Goal: Information Seeking & Learning: Compare options

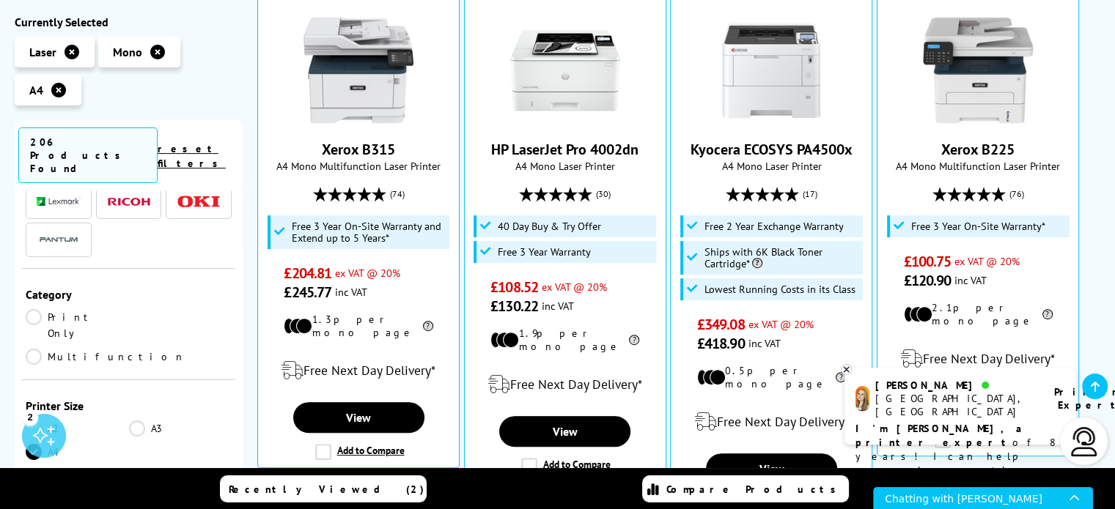
scroll to position [147, 0]
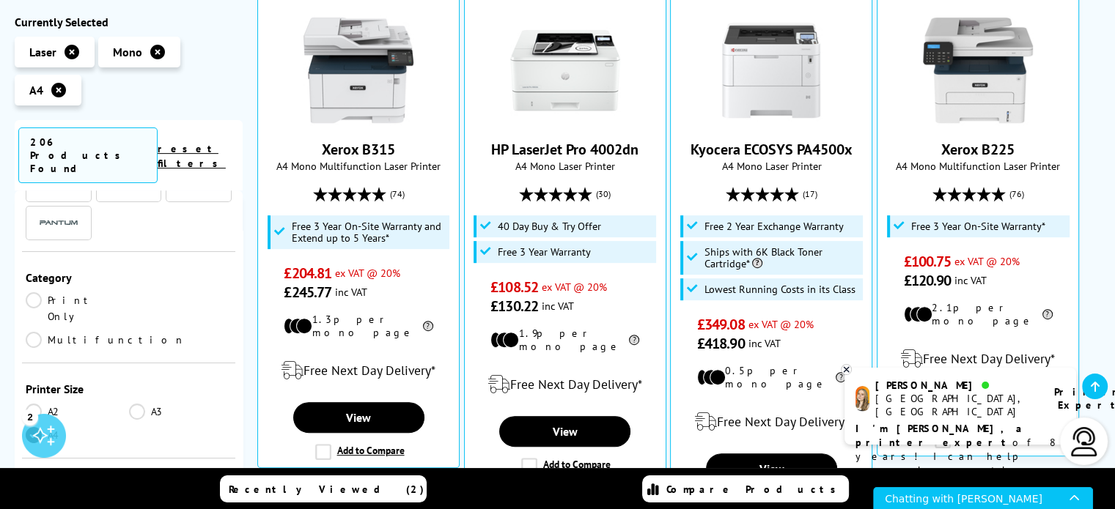
click at [138, 332] on link "Multifunction" at bounding box center [106, 340] width 160 height 16
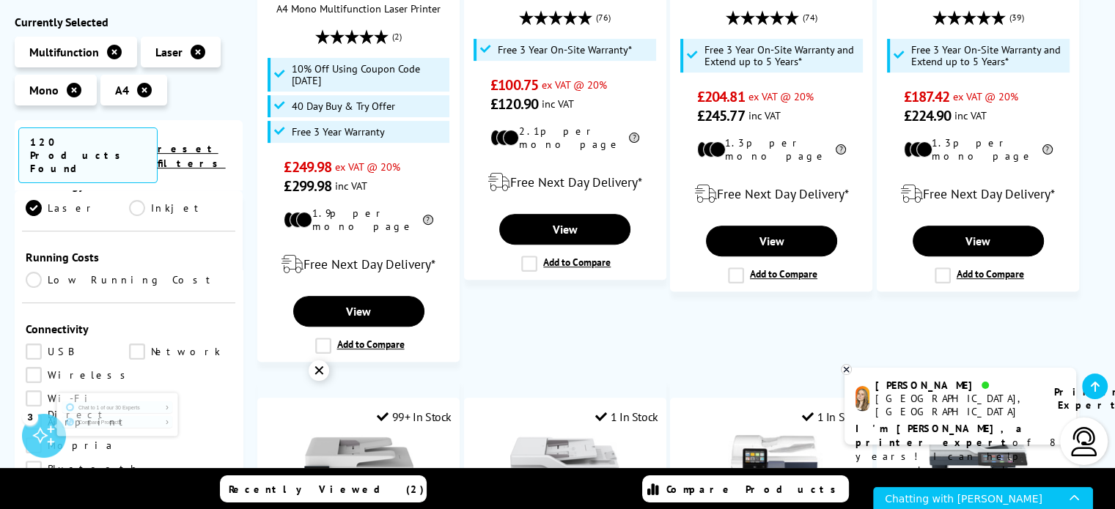
scroll to position [513, 0]
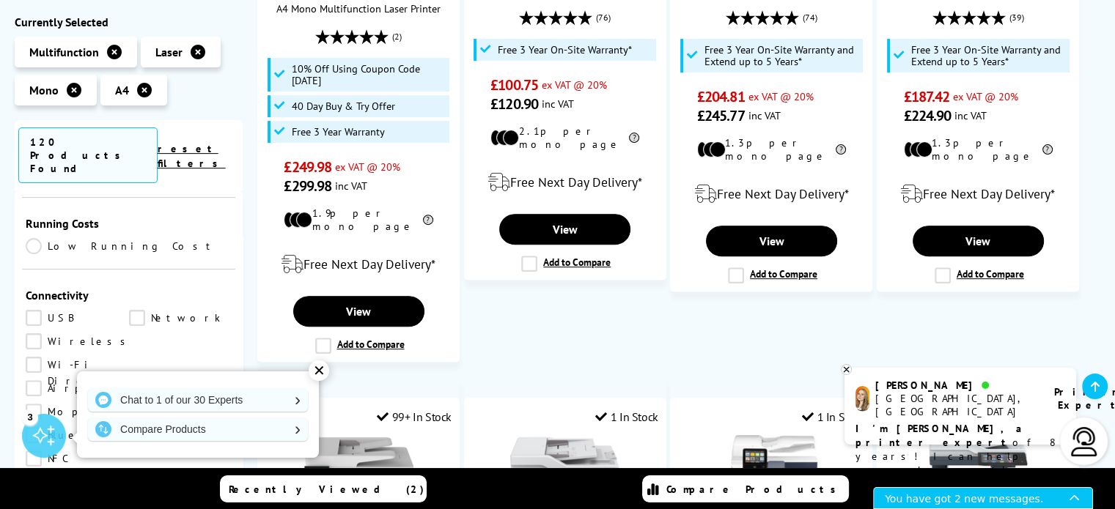
click at [927, 500] on div "You have got 2 new messages." at bounding box center [977, 498] width 185 height 21
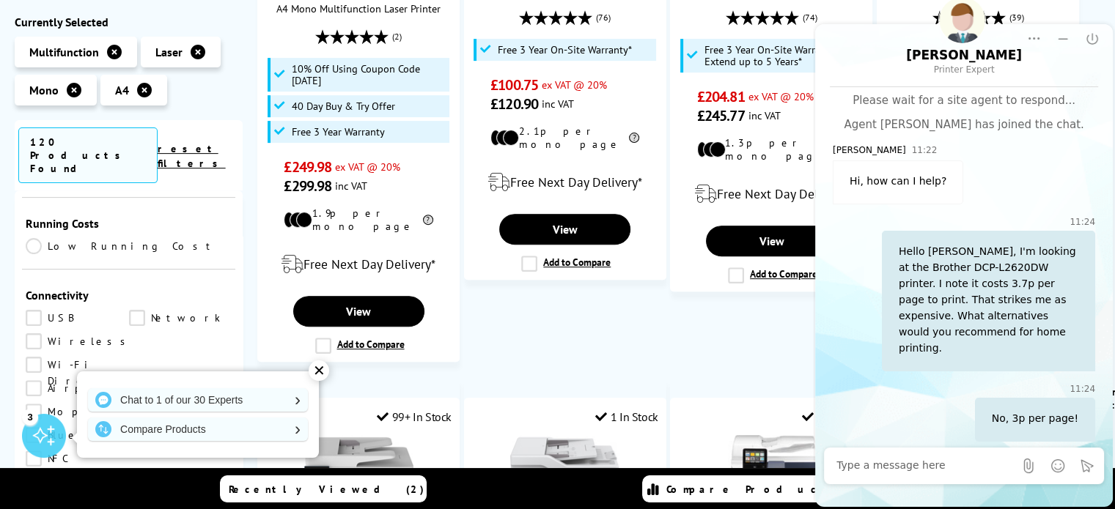
scroll to position [888, 0]
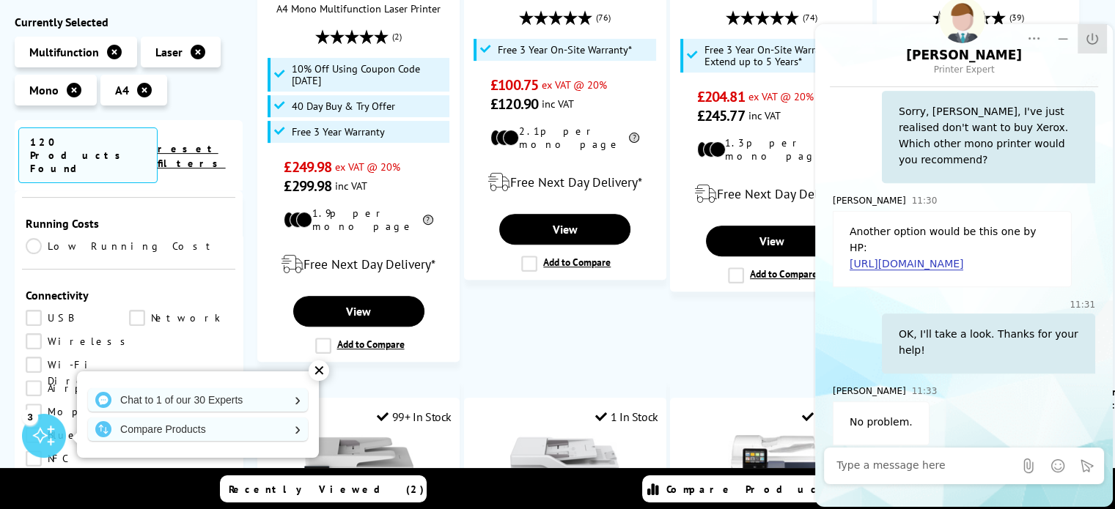
click at [1094, 37] on icon "End Chat" at bounding box center [1092, 39] width 15 height 15
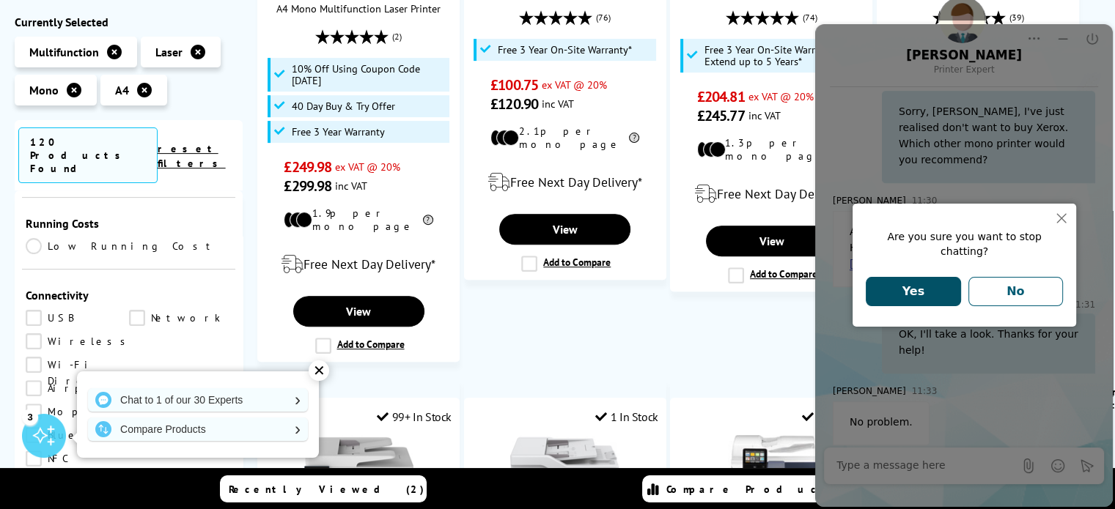
click at [880, 288] on button "Yes" at bounding box center [913, 291] width 95 height 29
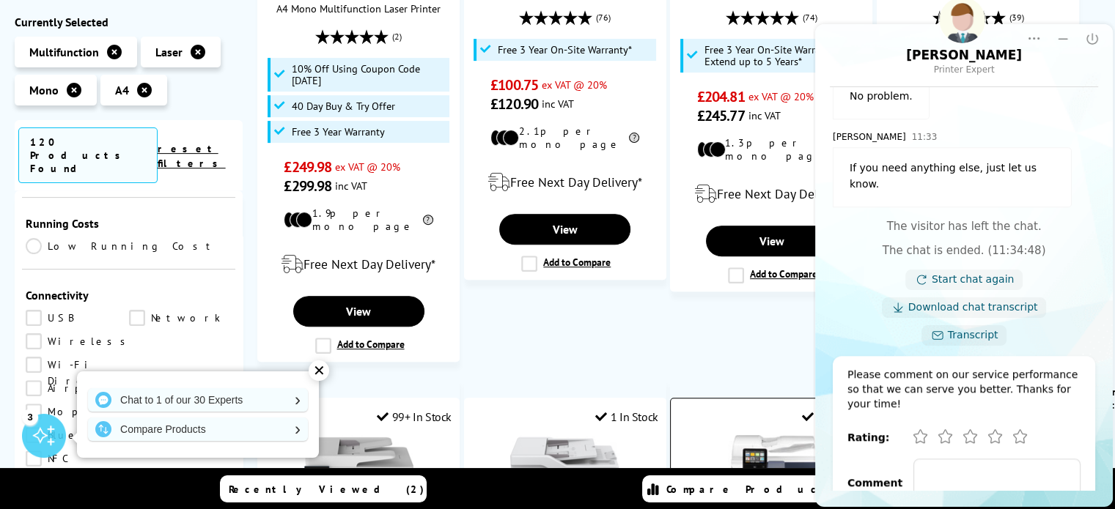
scroll to position [1216, 0]
click at [996, 428] on icon "Very Good" at bounding box center [994, 434] width 13 height 13
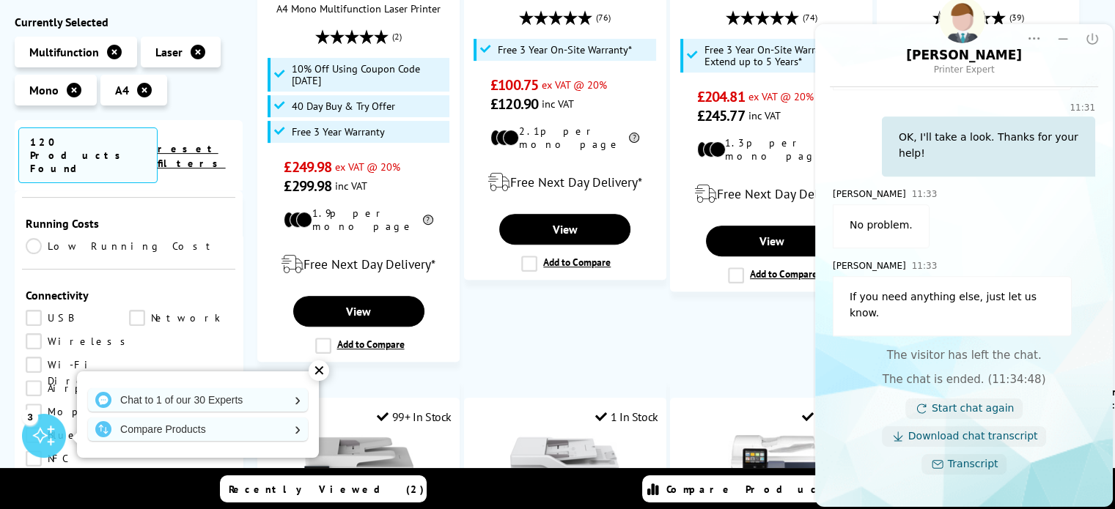
scroll to position [984, 0]
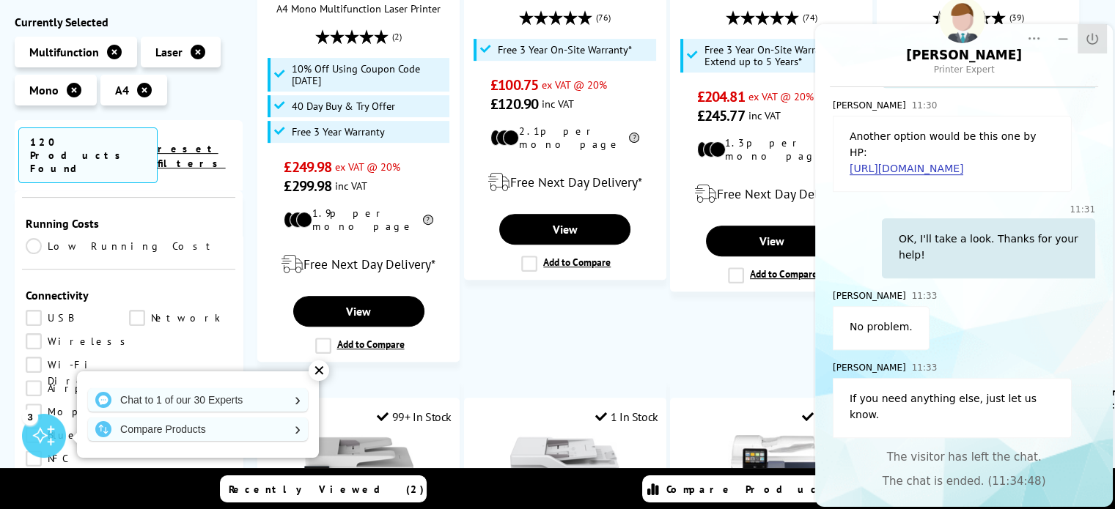
click at [1089, 37] on icon "Close" at bounding box center [1092, 39] width 15 height 15
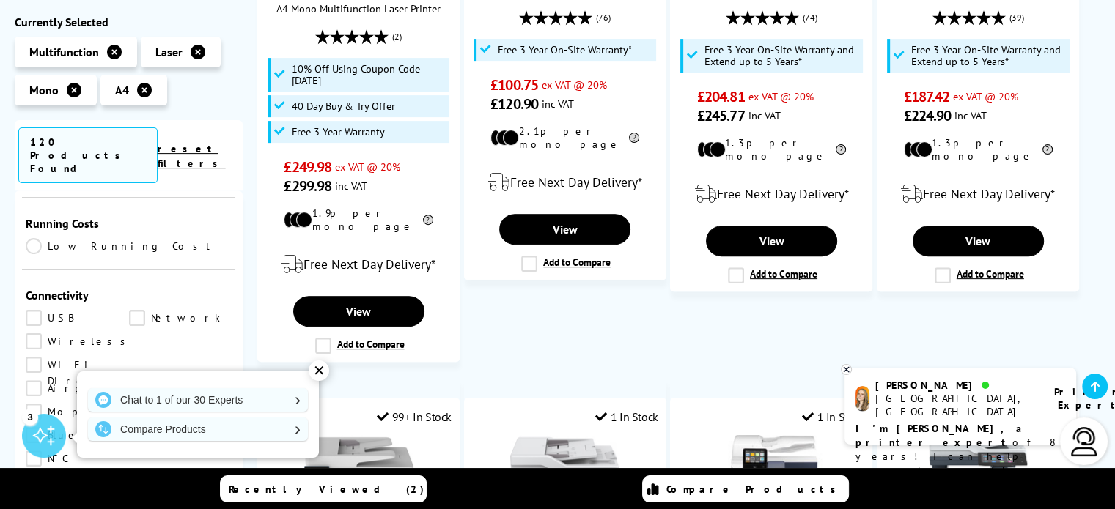
click at [35, 334] on link "Wireless" at bounding box center [80, 342] width 108 height 16
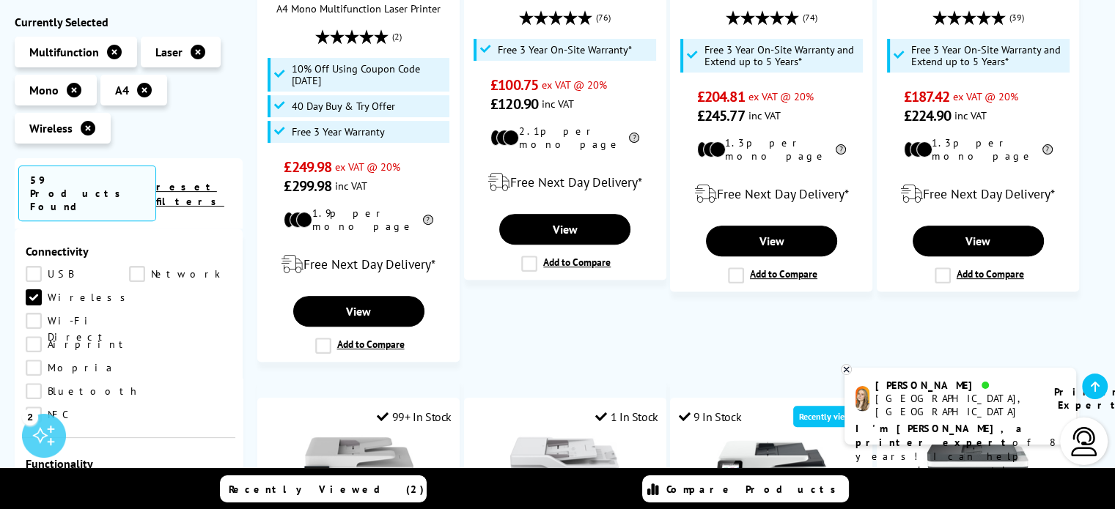
scroll to position [660, 0]
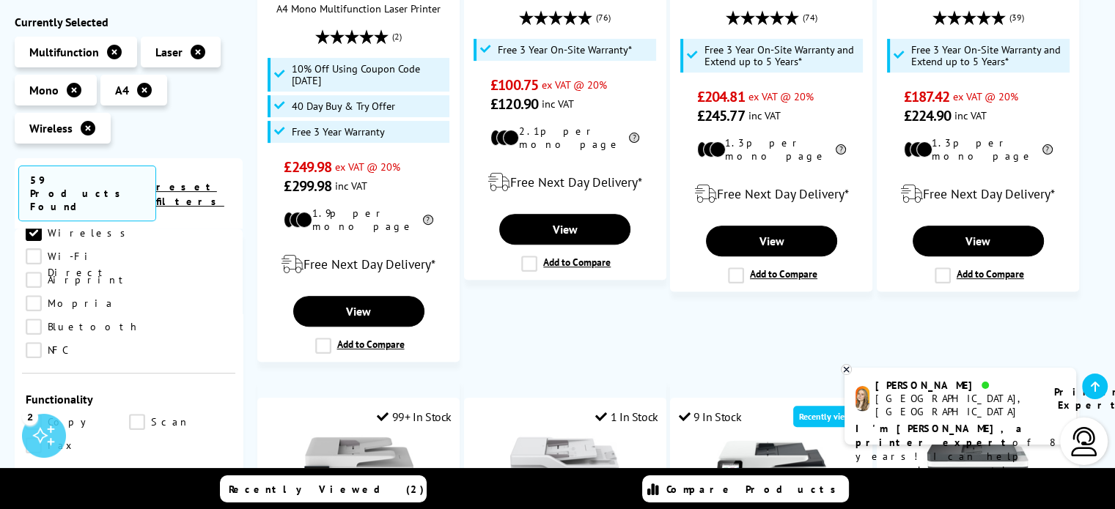
click at [138, 414] on link "Scan" at bounding box center [180, 422] width 103 height 16
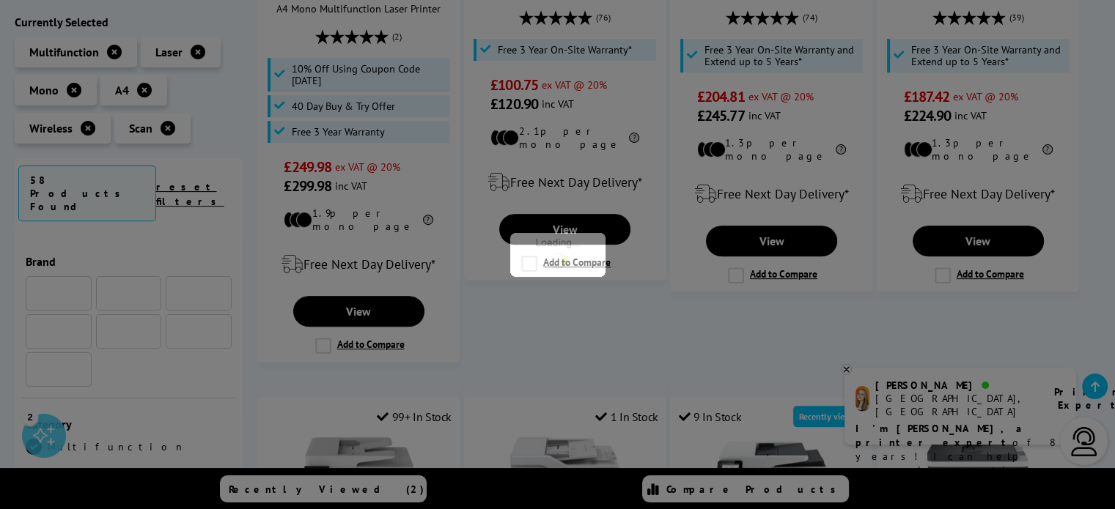
scroll to position [660, 0]
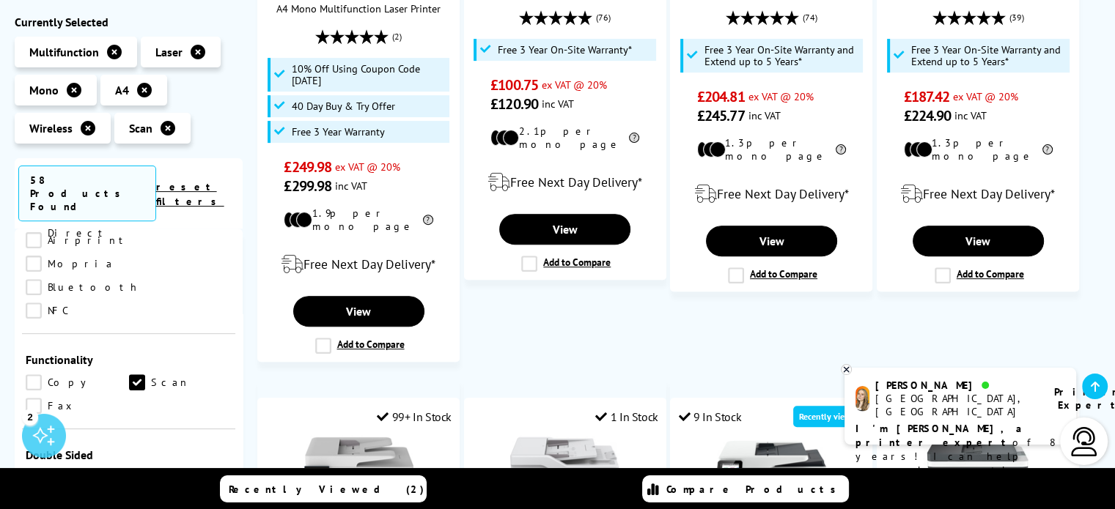
click at [35, 375] on link "Copy" at bounding box center [77, 383] width 103 height 16
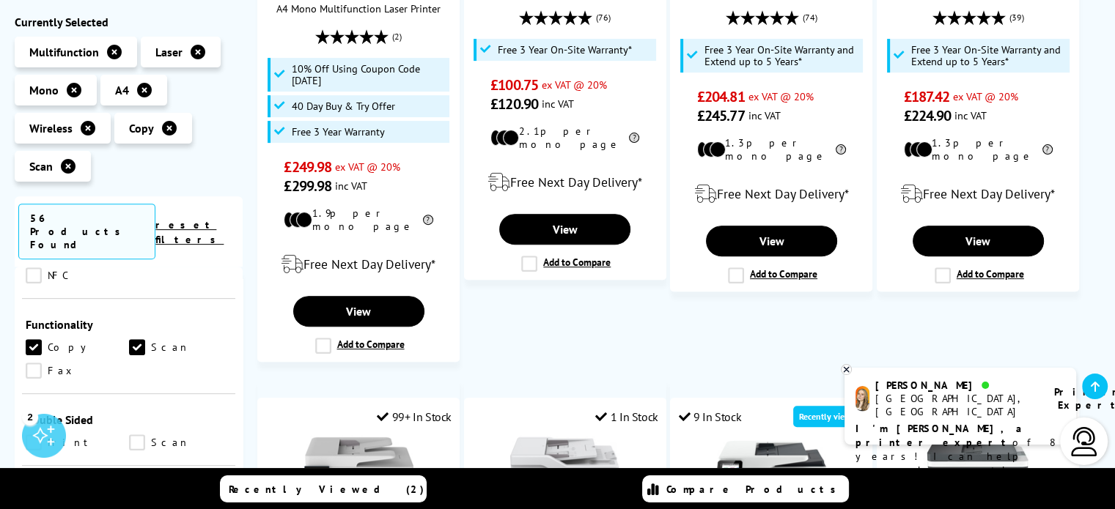
scroll to position [806, 0]
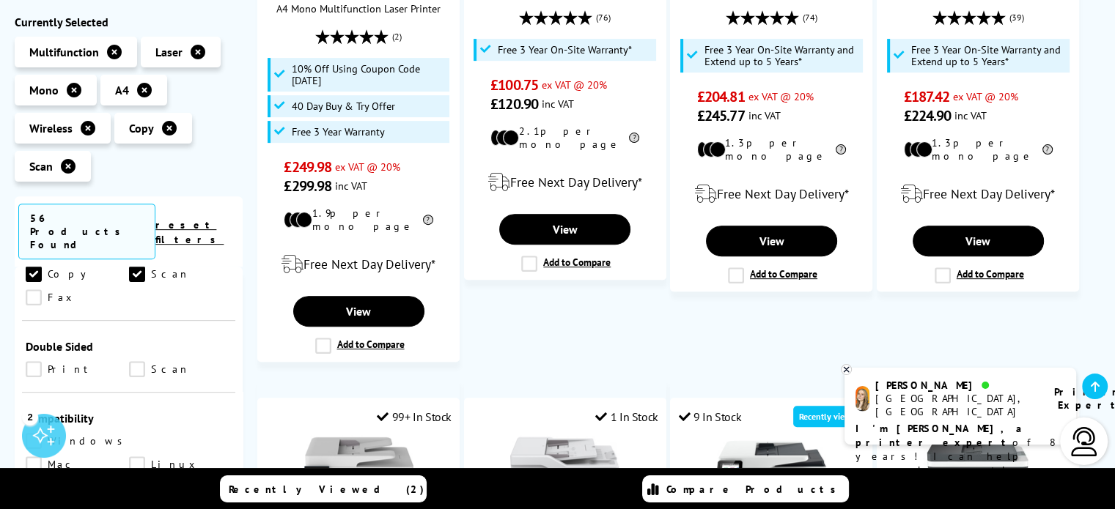
click at [35, 361] on link "Print" at bounding box center [77, 369] width 103 height 16
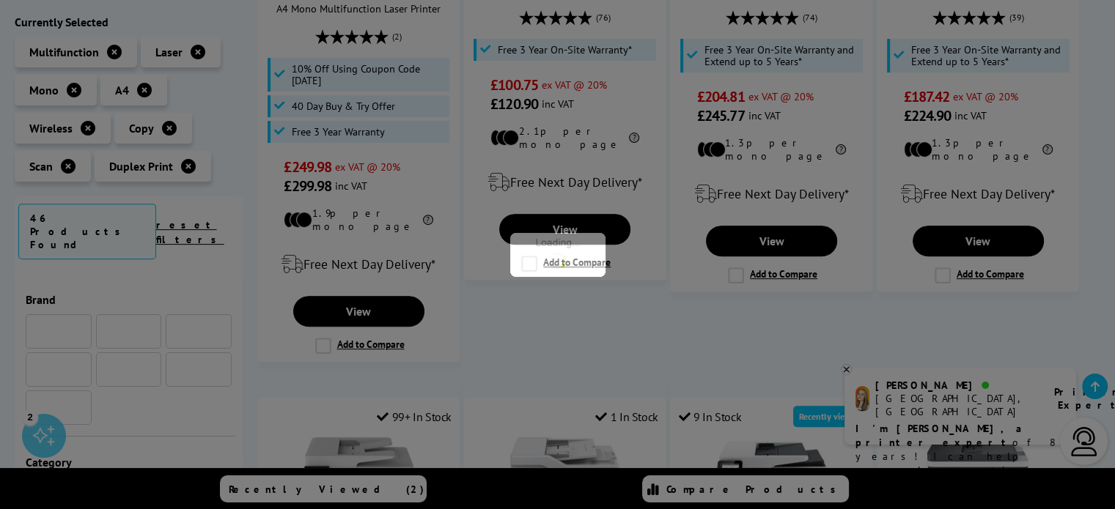
scroll to position [806, 0]
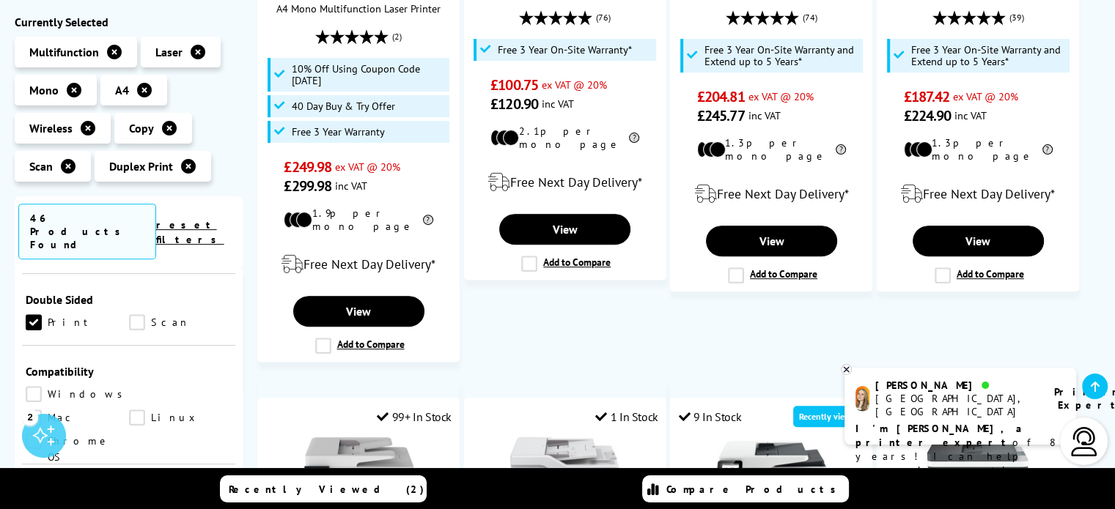
click at [133, 314] on link "Scan" at bounding box center [180, 322] width 103 height 16
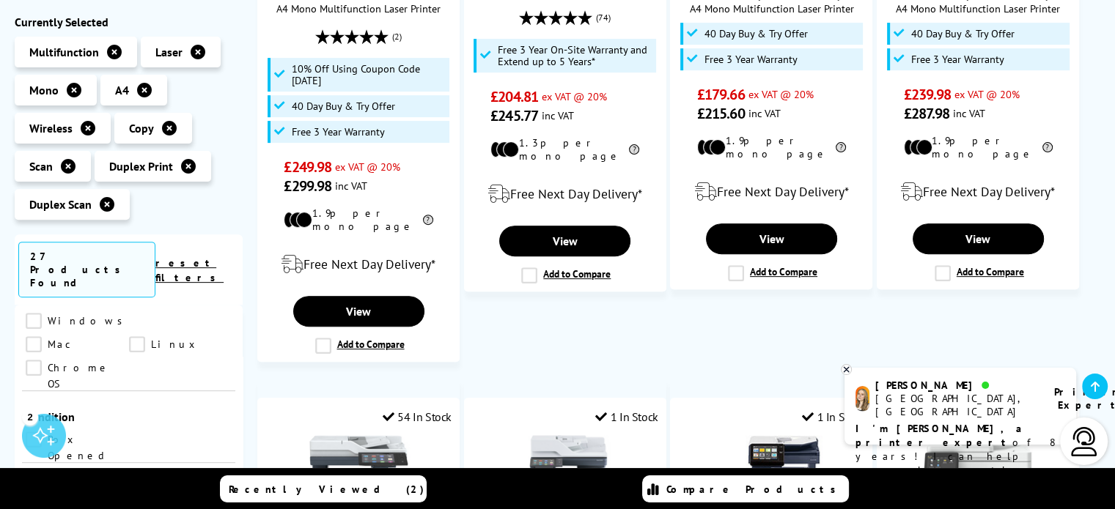
scroll to position [806, 0]
click at [36, 386] on link "Windows" at bounding box center [78, 394] width 105 height 16
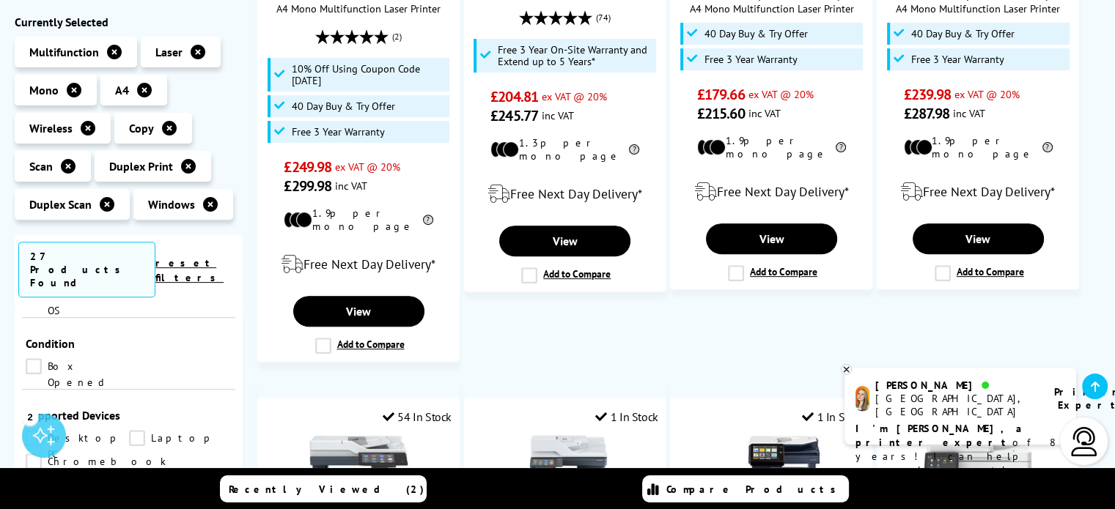
scroll to position [1026, 0]
click at [129, 427] on link "Android Phone" at bounding box center [77, 435] width 103 height 16
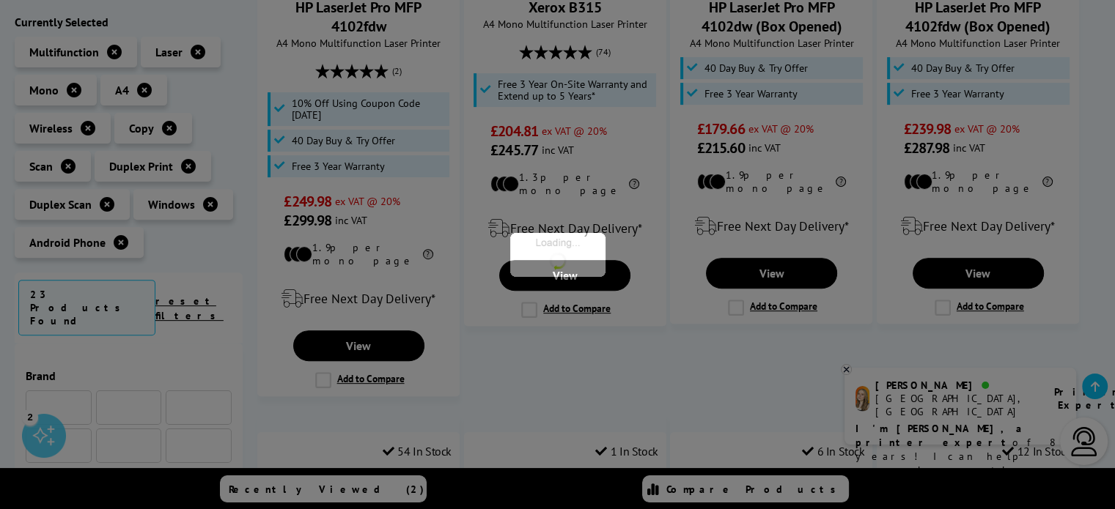
scroll to position [1026, 0]
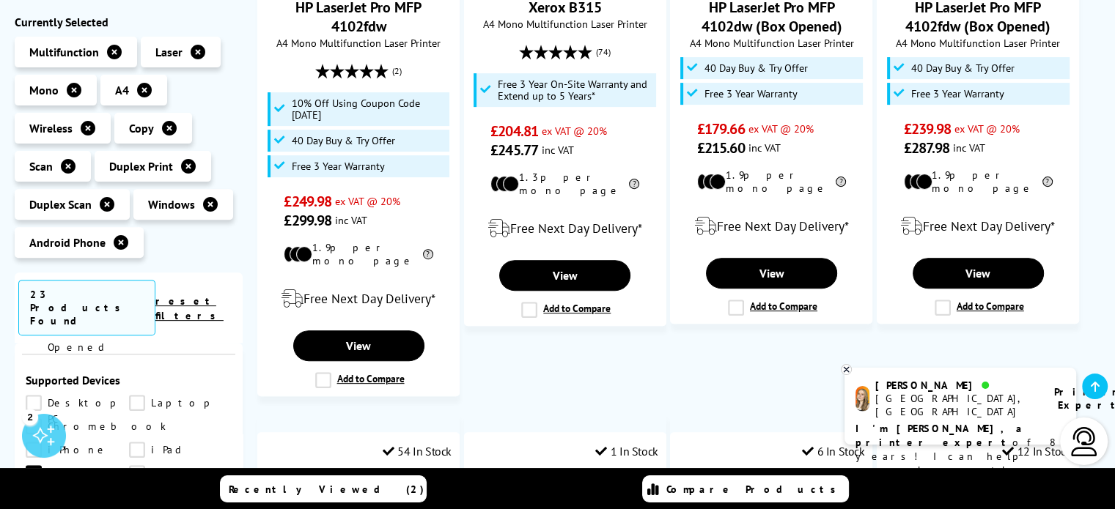
click at [132, 395] on link "Laptop" at bounding box center [180, 403] width 103 height 16
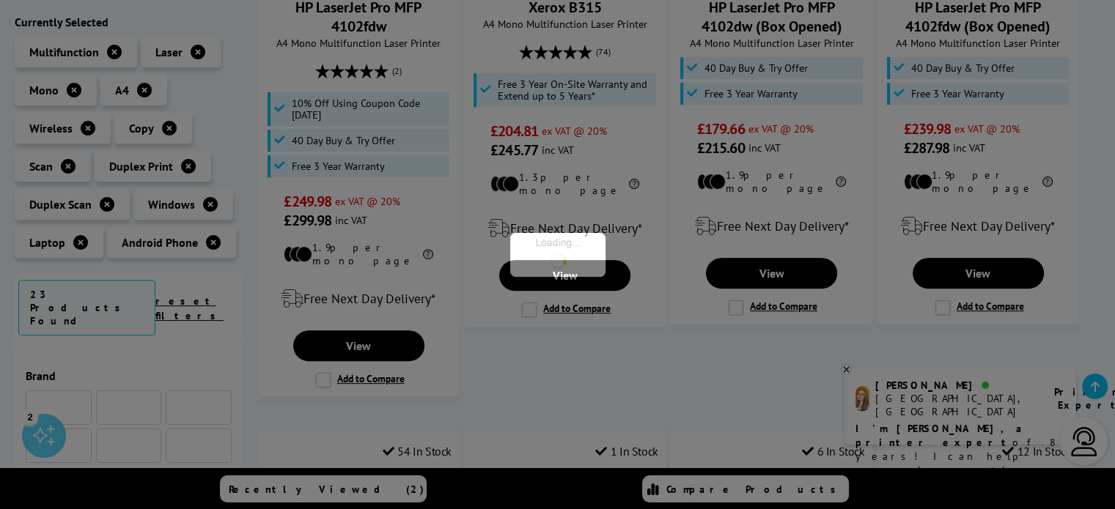
scroll to position [1026, 0]
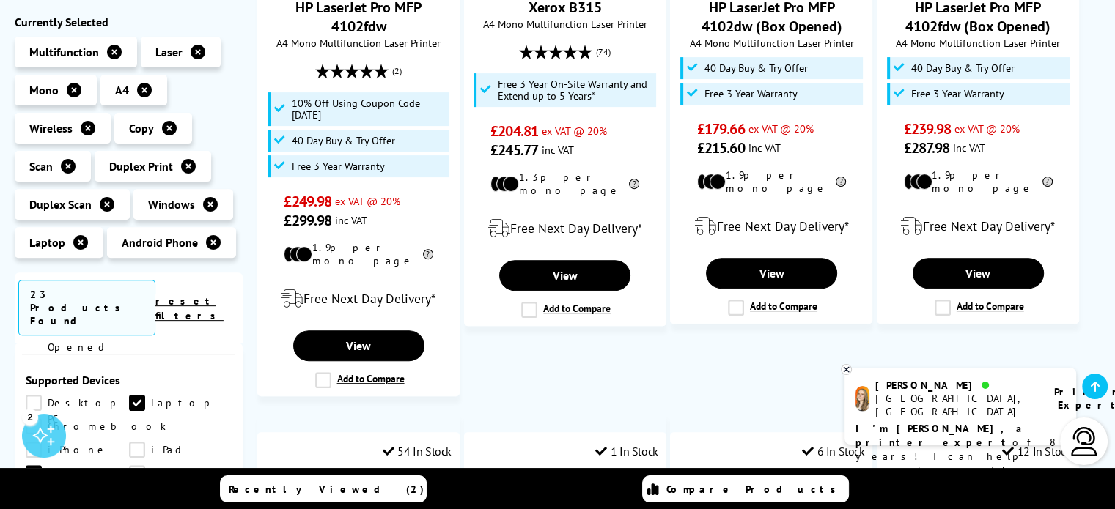
click at [129, 466] on link "Android Tablet" at bounding box center [180, 474] width 103 height 16
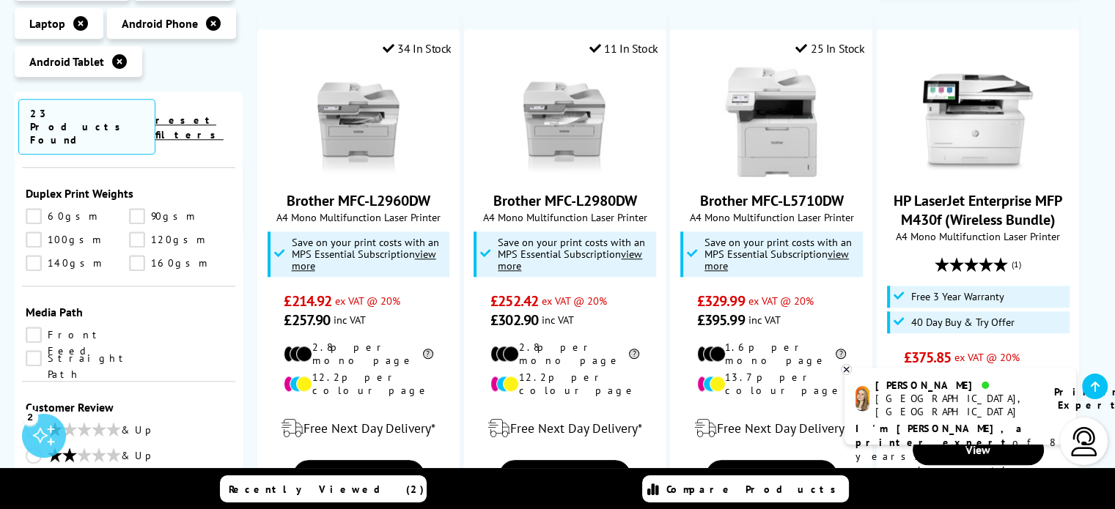
scroll to position [1466, 0]
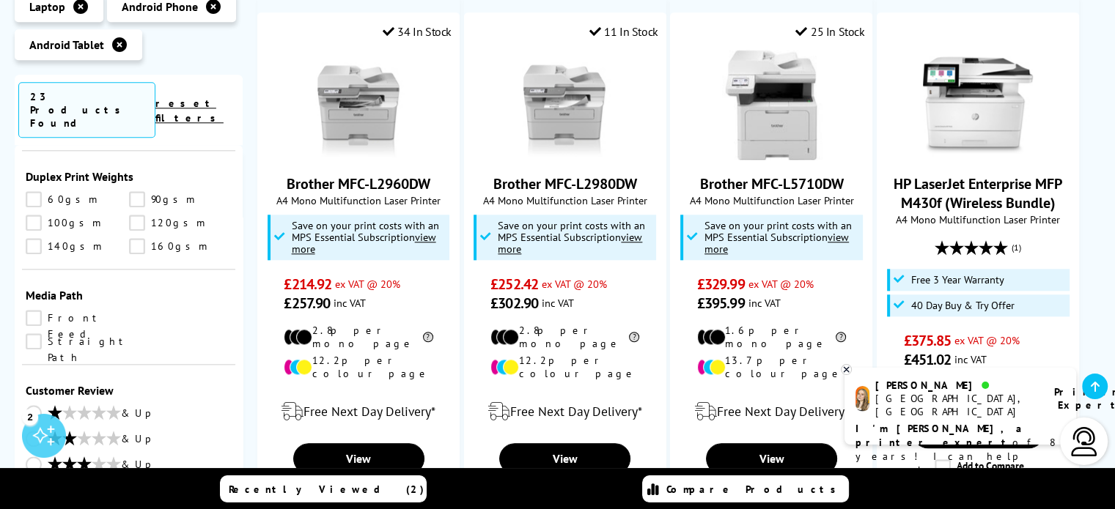
click at [36, 482] on link "& Up" at bounding box center [129, 491] width 206 height 18
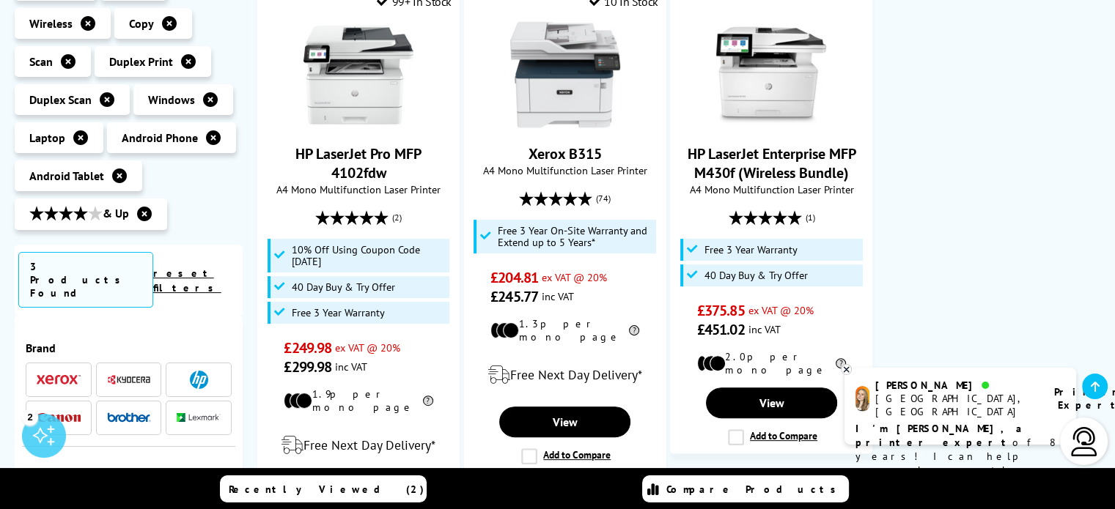
click at [202, 267] on link "reset filters" at bounding box center [187, 281] width 68 height 28
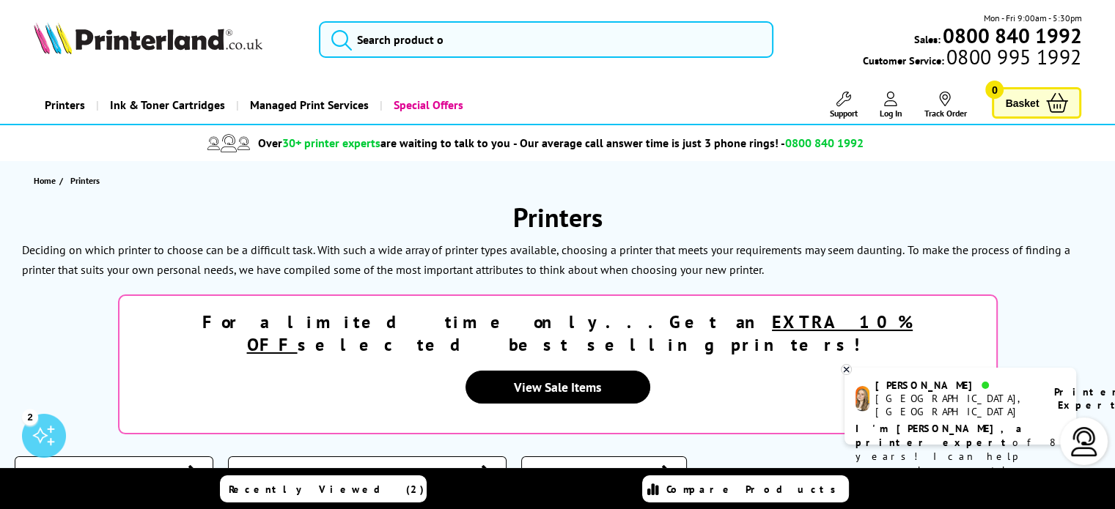
click at [243, 465] on span "Multifunction Printers" at bounding box center [358, 472] width 230 height 15
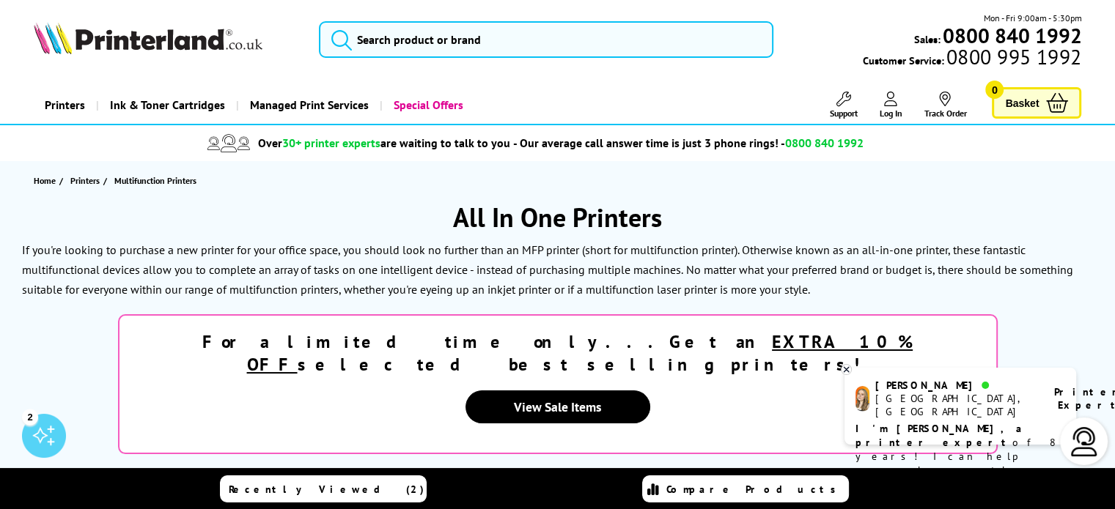
click at [388, 477] on link "Mono Multifunction Printers" at bounding box center [552, 492] width 328 height 31
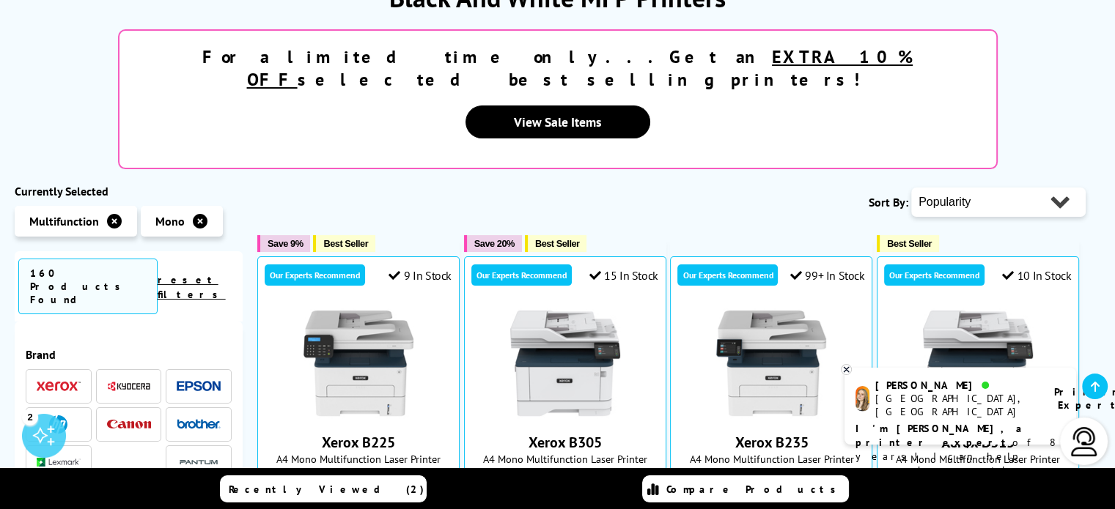
scroll to position [293, 0]
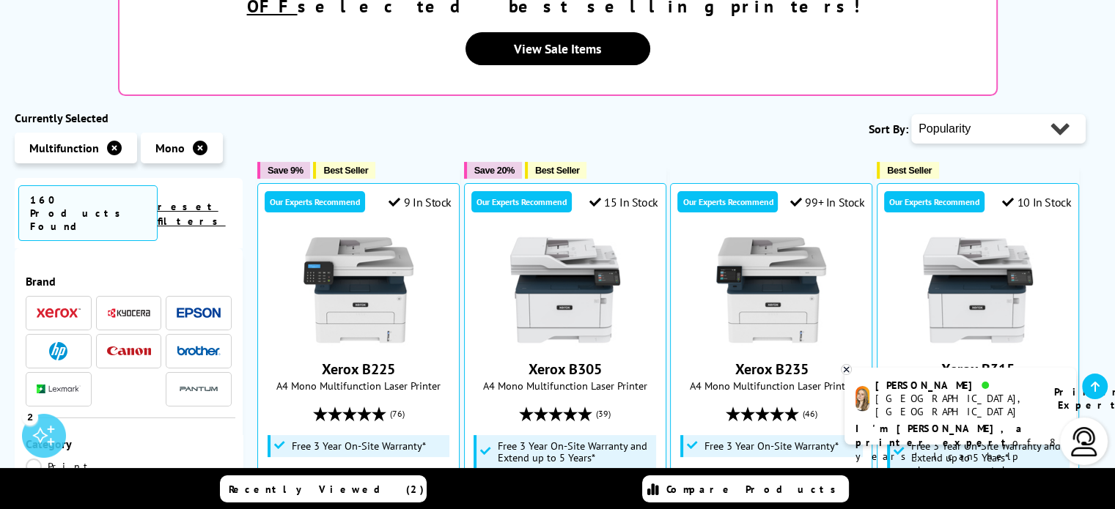
click at [205, 308] on img at bounding box center [199, 313] width 44 height 11
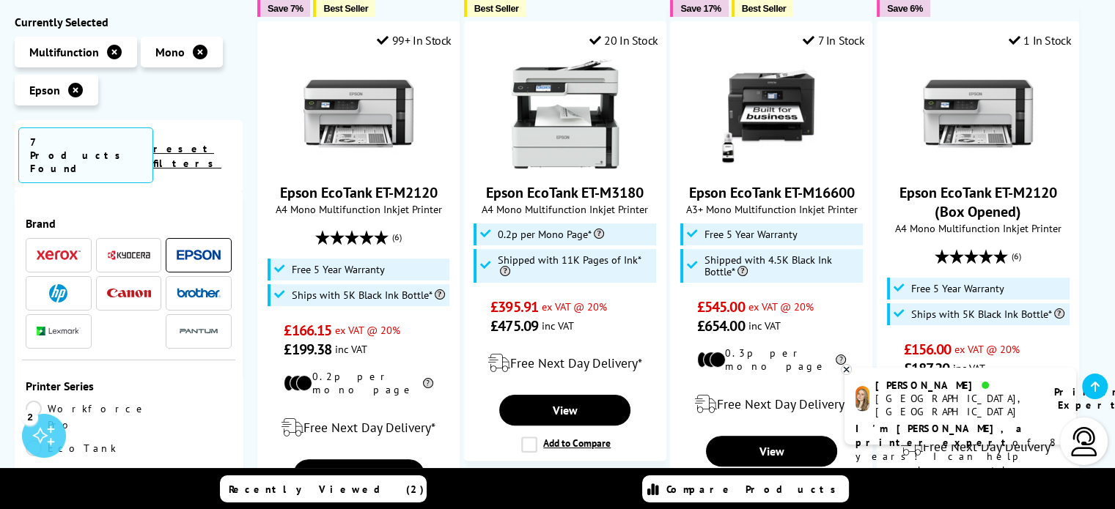
click at [136, 289] on img at bounding box center [129, 294] width 44 height 10
click at [191, 288] on img at bounding box center [199, 293] width 44 height 10
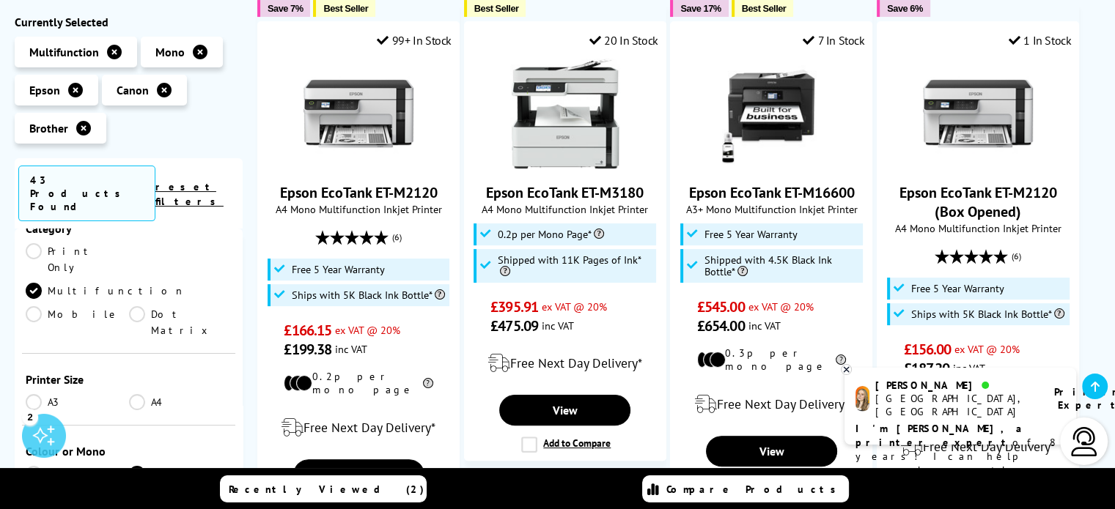
scroll to position [220, 0]
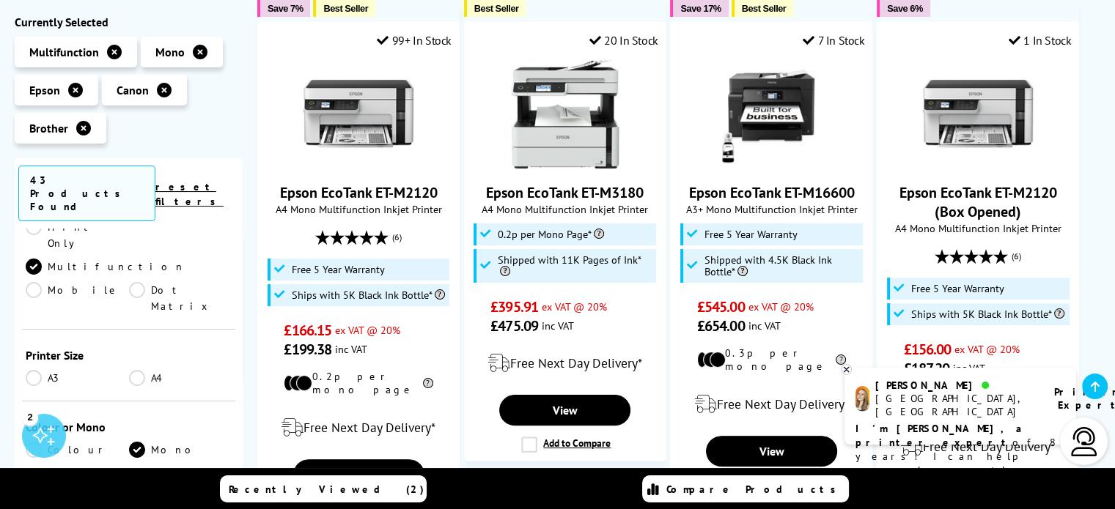
click at [138, 370] on link "A4" at bounding box center [180, 378] width 103 height 16
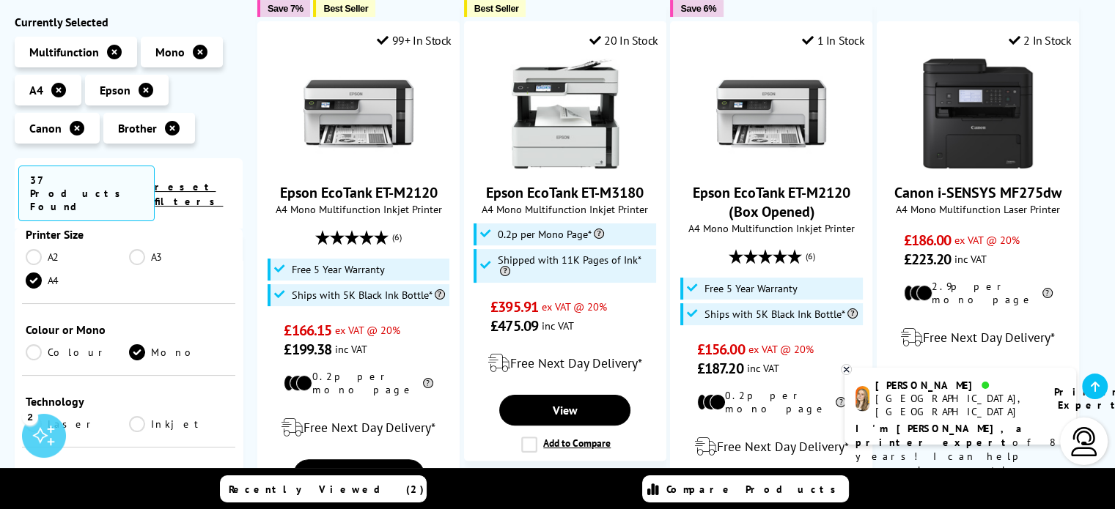
scroll to position [367, 0]
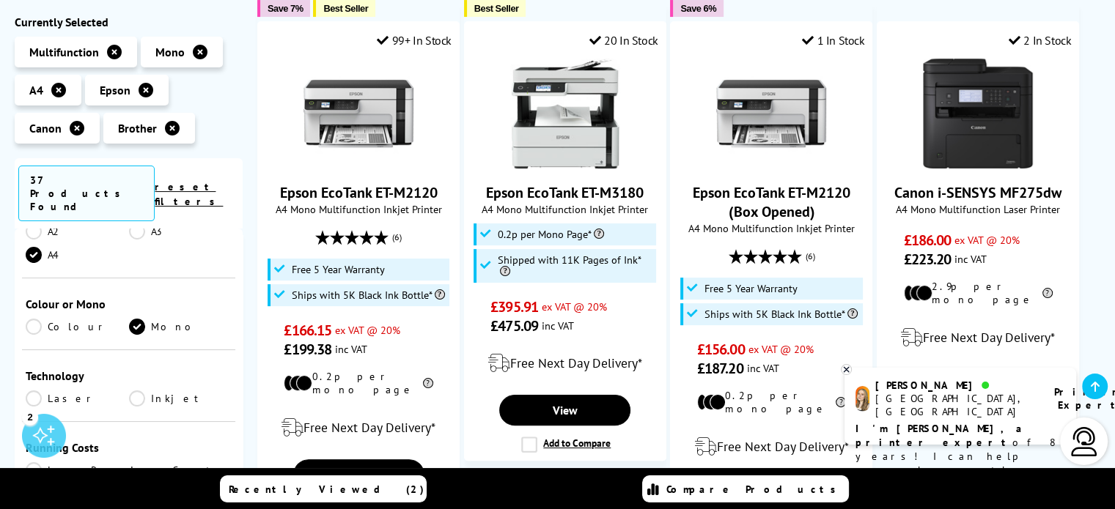
click at [33, 391] on link "Laser" at bounding box center [77, 399] width 103 height 16
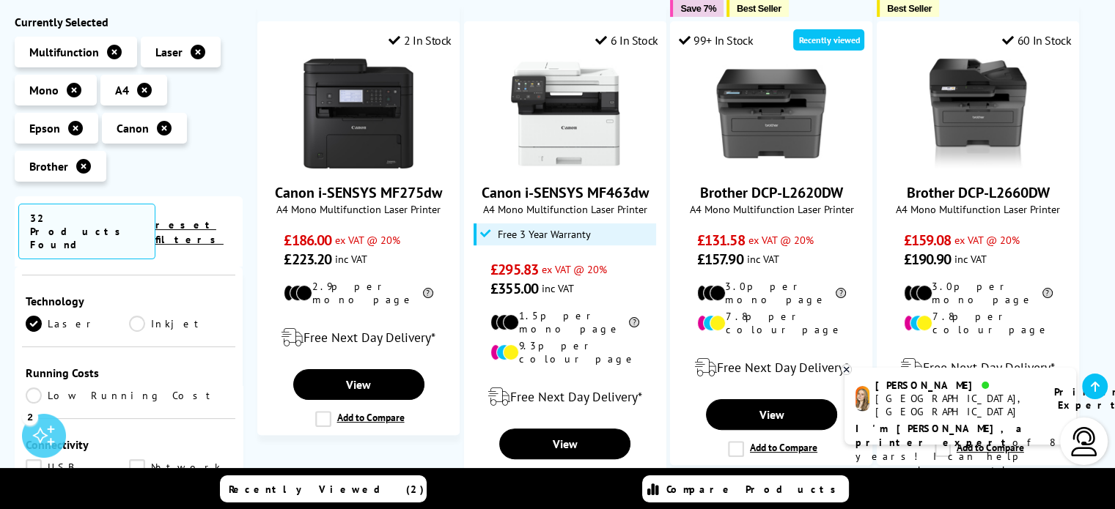
scroll to position [513, 0]
click at [32, 386] on link "USB" at bounding box center [77, 394] width 103 height 16
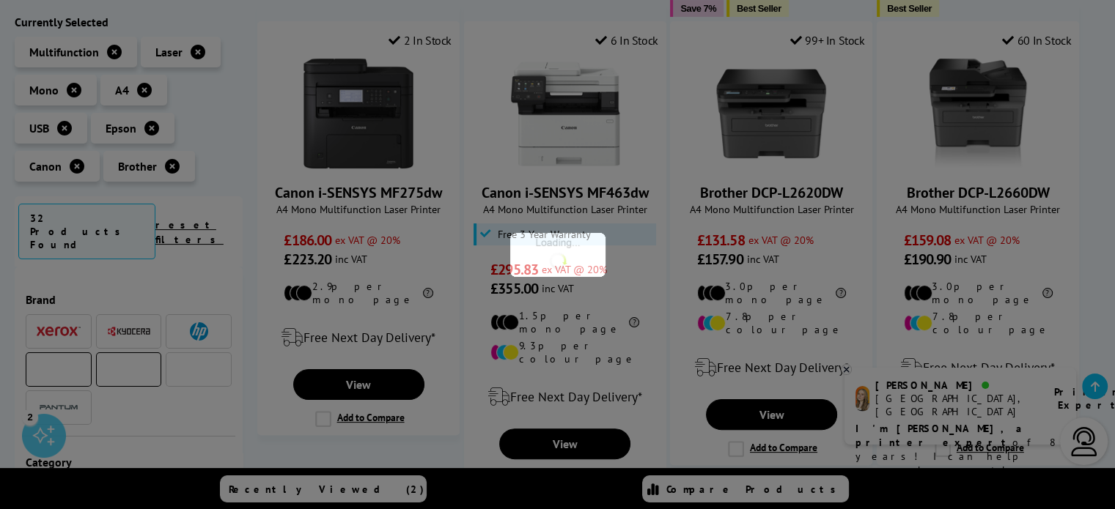
scroll to position [513, 0]
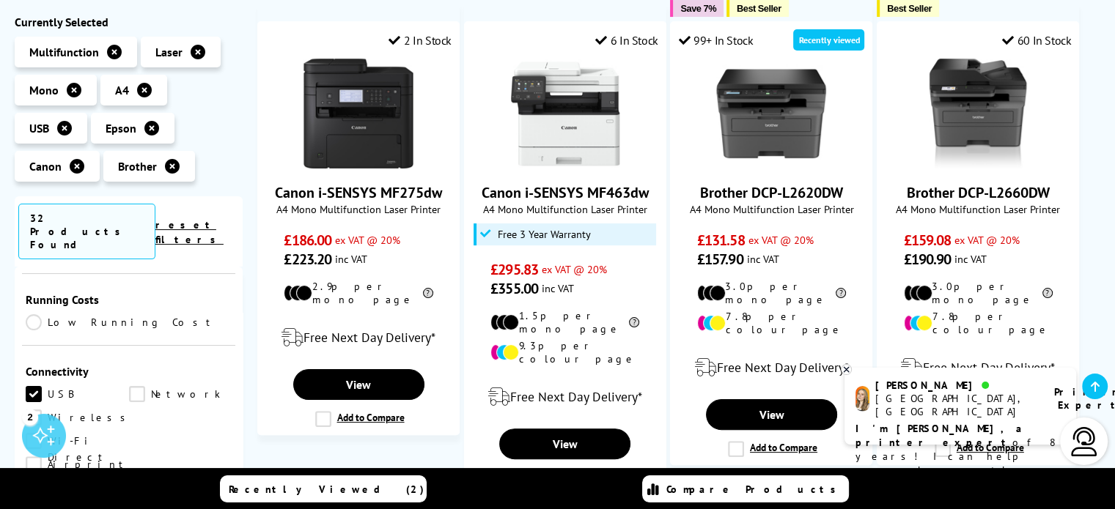
click at [32, 410] on link "Wireless" at bounding box center [80, 418] width 108 height 16
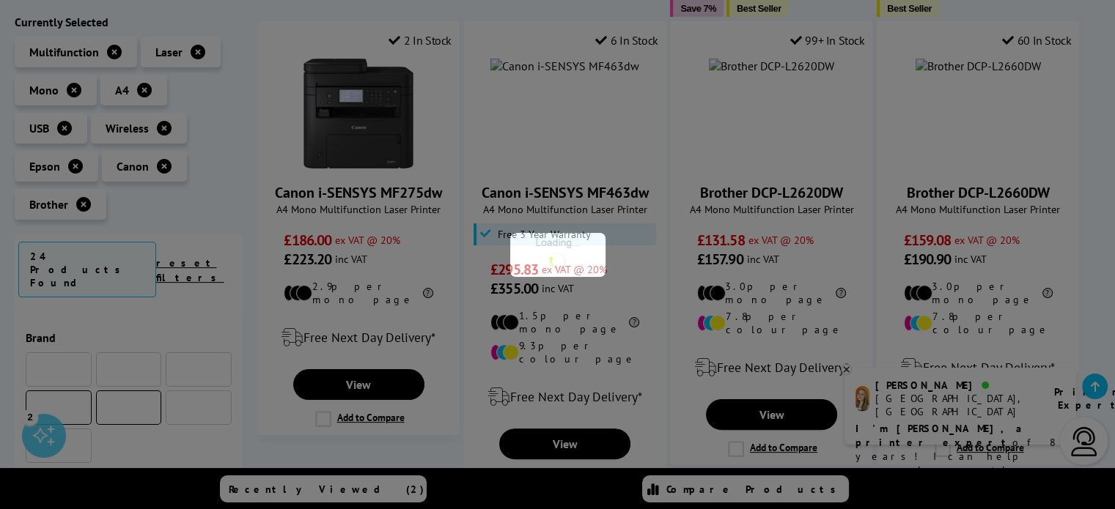
scroll to position [513, 0]
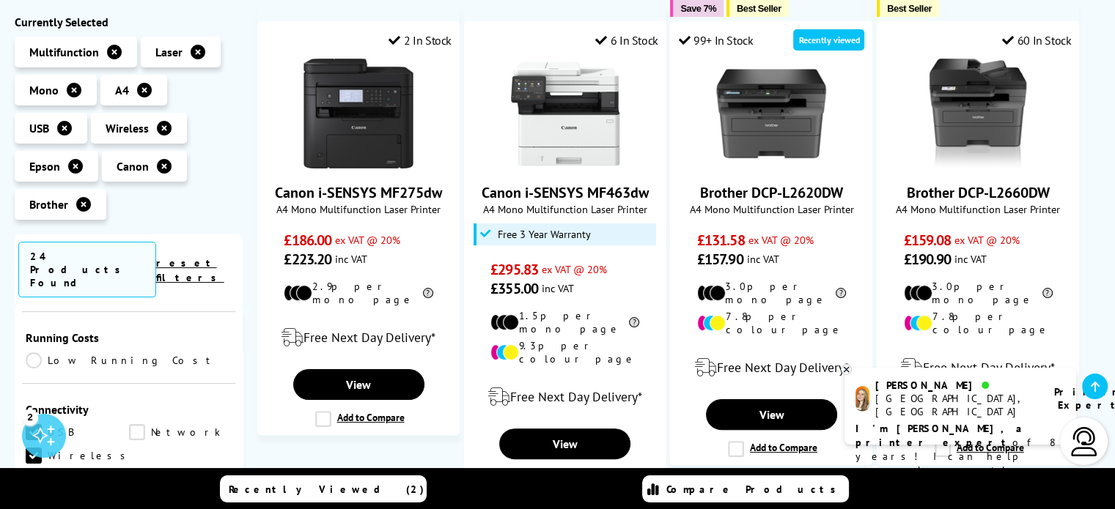
click at [129, 471] on link "Wi-Fi Direct" at bounding box center [77, 479] width 103 height 16
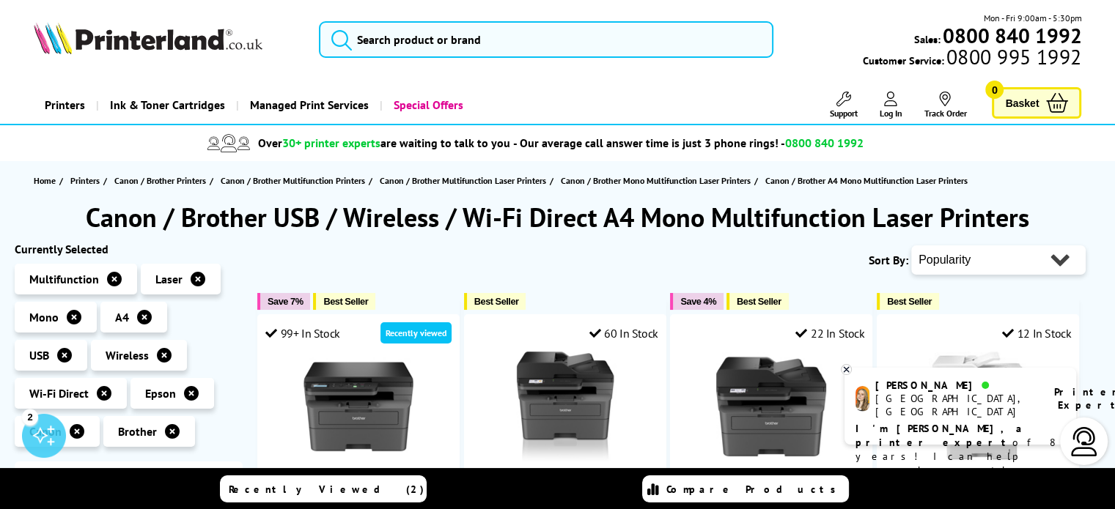
click at [1061, 260] on select "Popularity Rating Price - Low to High Price - High to Low Running Costs - Low t…" at bounding box center [998, 260] width 174 height 29
select select "Price Ascending"
click at [911, 246] on select "Popularity Rating Price - Low to High Price - High to Low Running Costs - Low t…" at bounding box center [998, 260] width 174 height 29
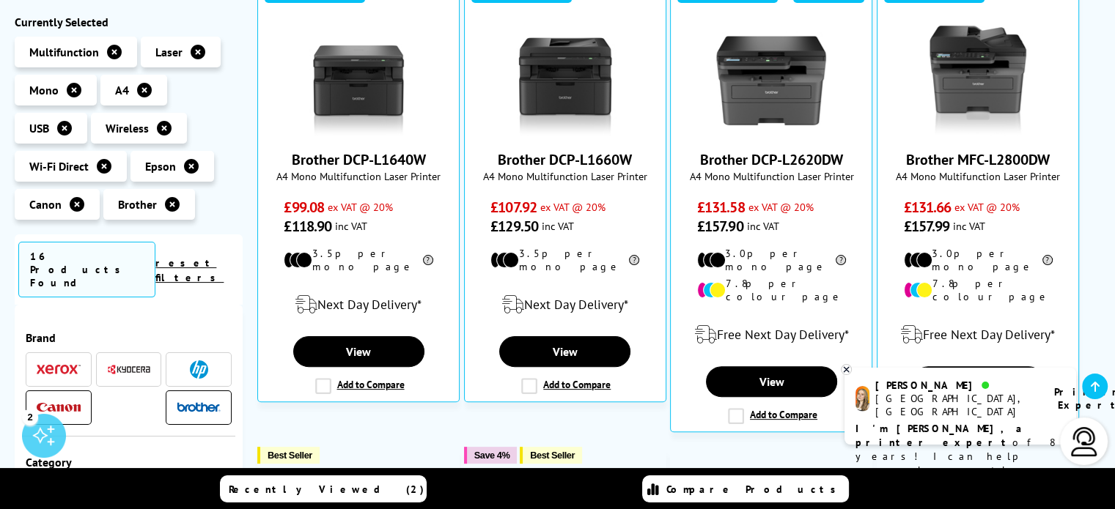
scroll to position [367, 0]
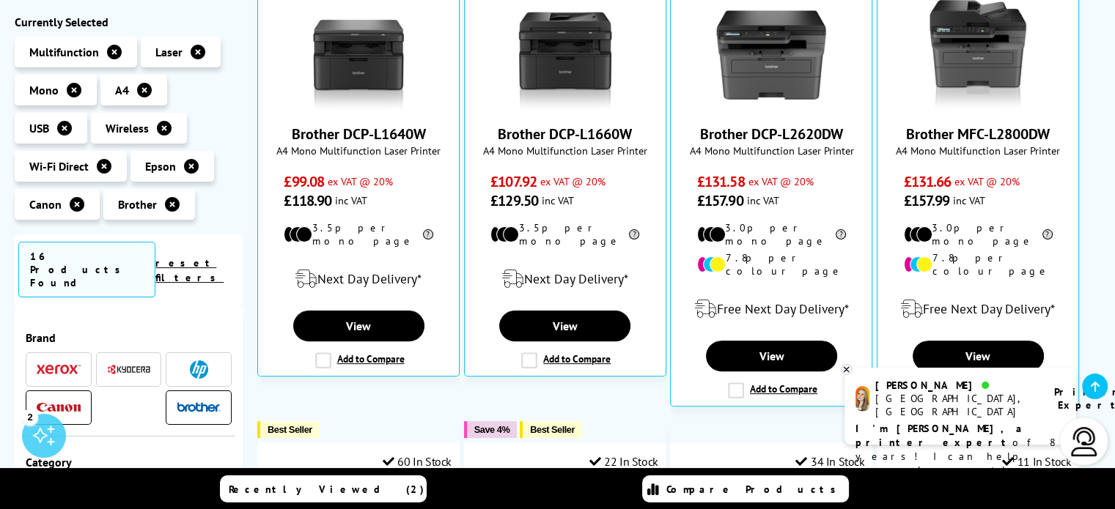
click at [847, 368] on icon at bounding box center [847, 369] width 10 height 11
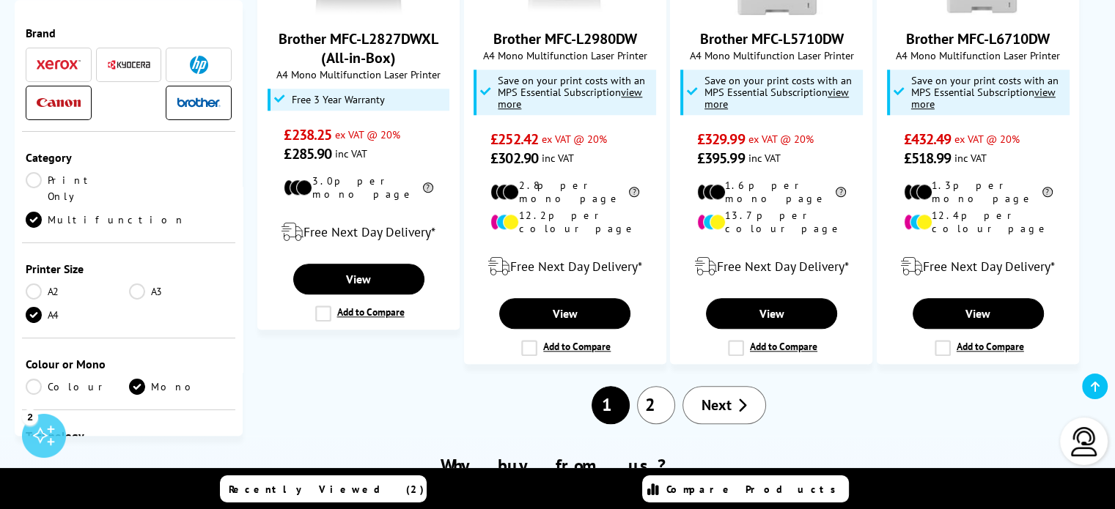
scroll to position [1539, 0]
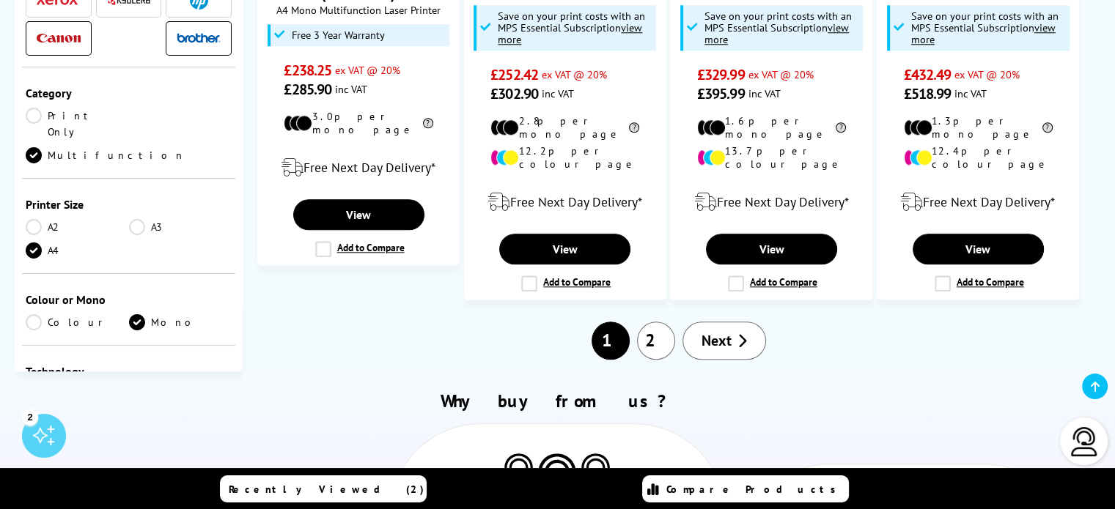
click at [719, 331] on span "Next" at bounding box center [717, 340] width 30 height 19
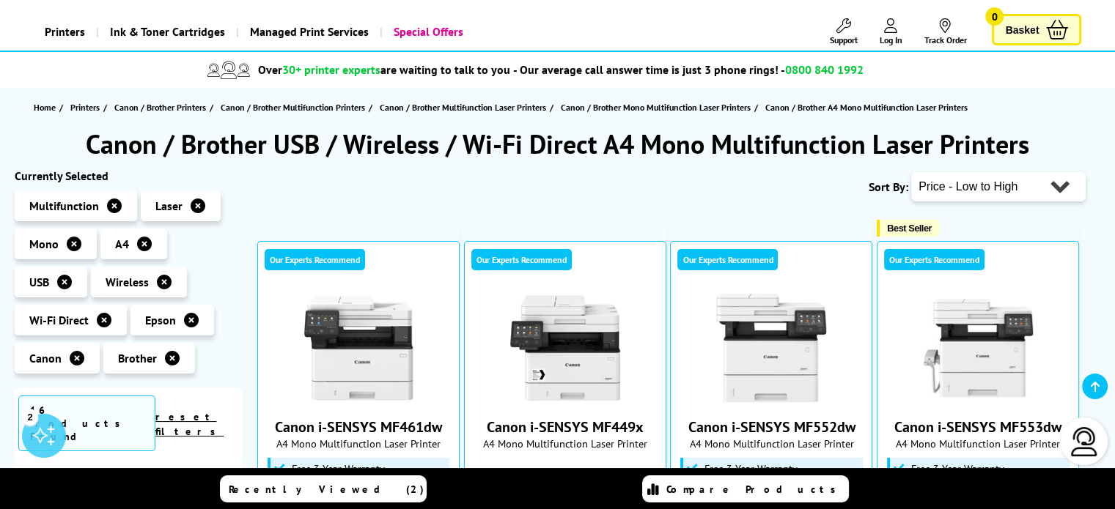
scroll to position [147, 0]
